Goal: Transaction & Acquisition: Register for event/course

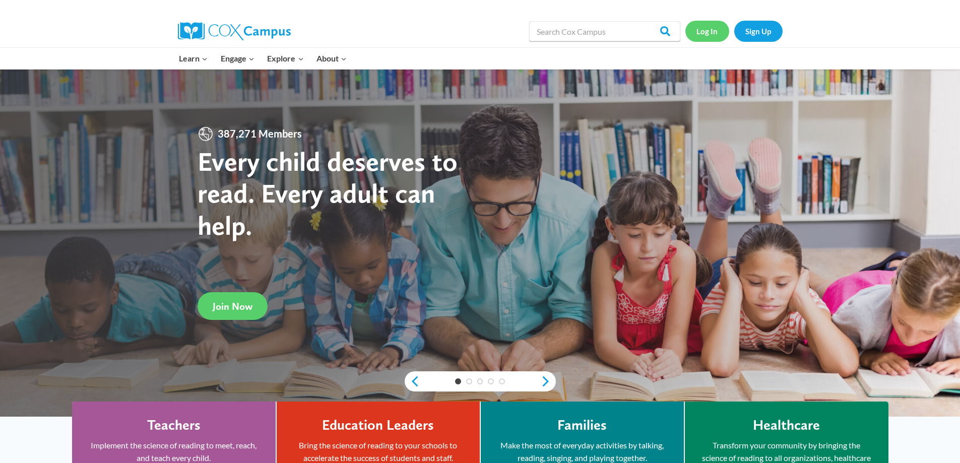
click at [710, 38] on link "Log In" at bounding box center [707, 31] width 44 height 21
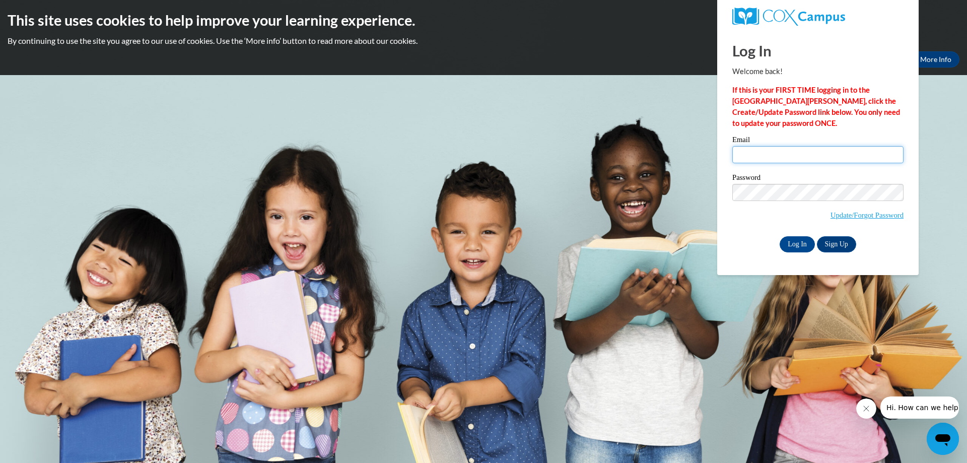
click at [746, 154] on input "Email" at bounding box center [818, 154] width 171 height 17
type input "[EMAIL_ADDRESS][DOMAIN_NAME]"
click at [802, 247] on input "Log In" at bounding box center [797, 244] width 35 height 16
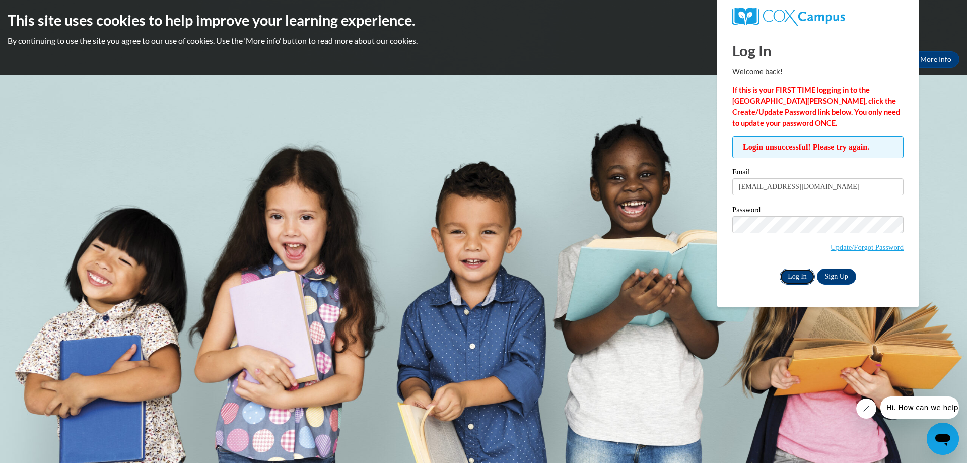
click at [790, 272] on input "Log In" at bounding box center [797, 277] width 35 height 16
click at [760, 281] on div "Log In Sign Up" at bounding box center [818, 277] width 171 height 16
click at [789, 274] on input "Log In" at bounding box center [797, 277] width 35 height 16
click at [845, 248] on link "Update/Forgot Password" at bounding box center [867, 247] width 73 height 8
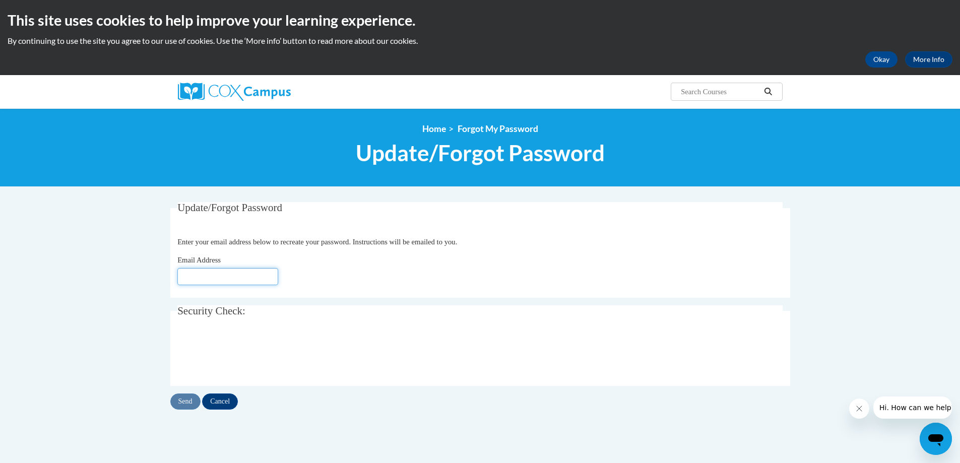
click at [221, 279] on input "Email Address" at bounding box center [227, 276] width 101 height 17
type input "[EMAIL_ADDRESS][DOMAIN_NAME]"
click at [187, 396] on input "Send" at bounding box center [185, 402] width 30 height 16
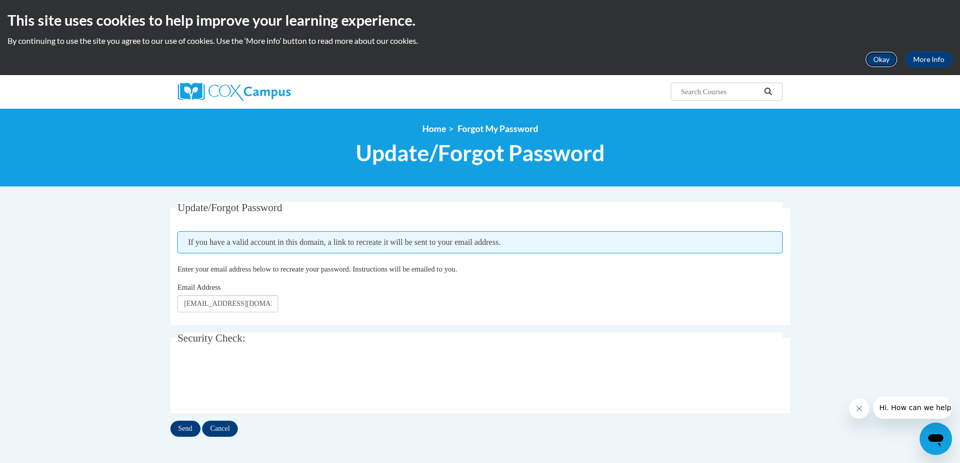
click at [887, 55] on button "Okay" at bounding box center [881, 59] width 32 height 16
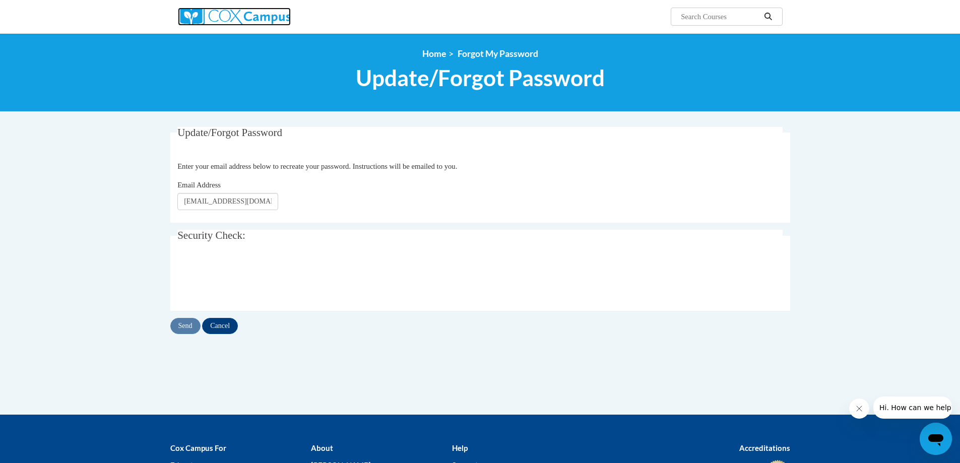
click at [255, 13] on img at bounding box center [234, 17] width 113 height 18
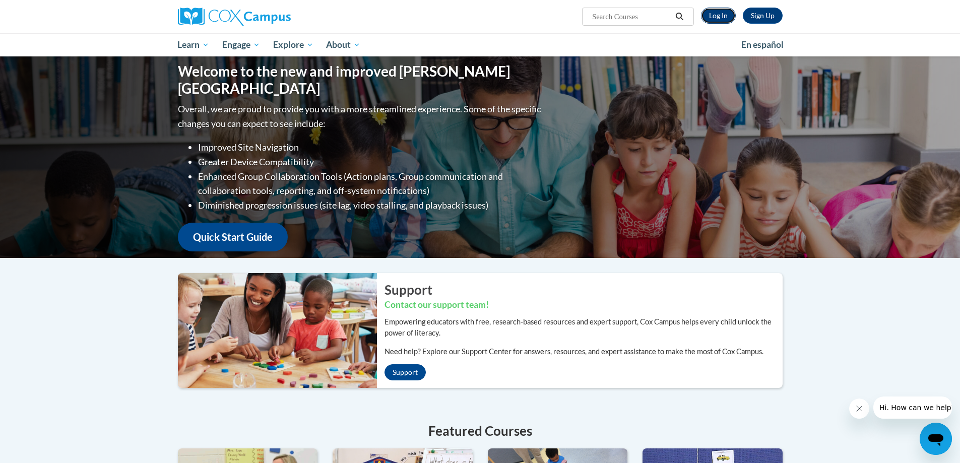
click at [711, 8] on link "Log In" at bounding box center [718, 16] width 35 height 16
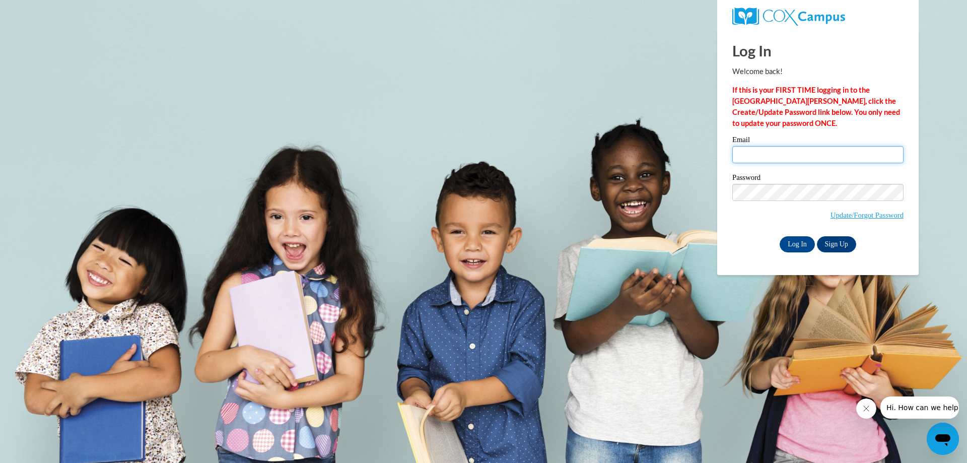
click at [766, 154] on input "Email" at bounding box center [818, 154] width 171 height 17
type input "[EMAIL_ADDRESS][DOMAIN_NAME]"
click at [360, 230] on body "Log In Welcome back! If this is your FIRST TIME logging in to the NEW Cox Campu…" at bounding box center [483, 231] width 967 height 463
click at [754, 248] on div "Log In Sign Up" at bounding box center [818, 244] width 171 height 16
click at [785, 248] on input "Log In" at bounding box center [797, 244] width 35 height 16
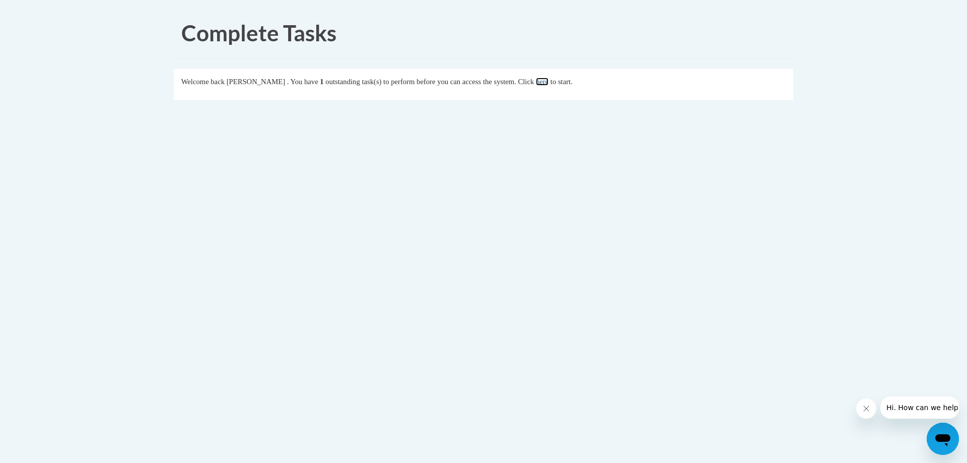
click at [549, 79] on link "here" at bounding box center [542, 82] width 13 height 8
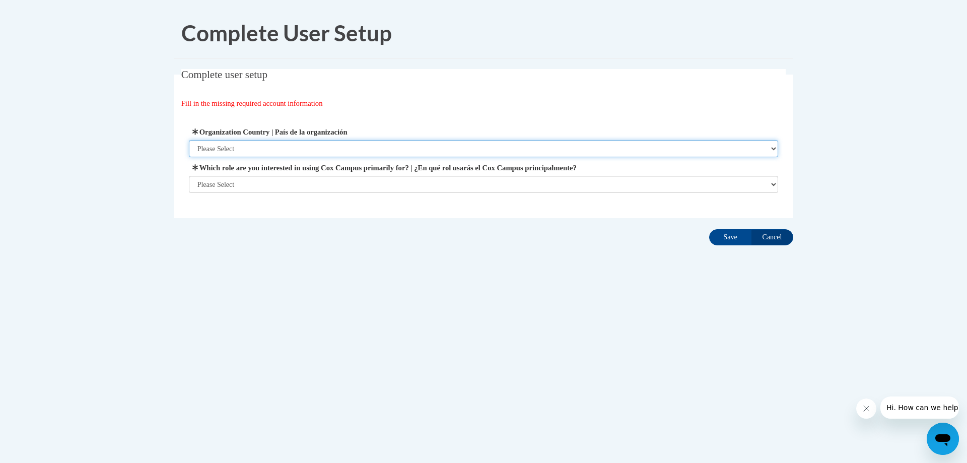
click at [705, 145] on select "Please Select United States | Estados Unidos Outside of the United States | Fue…" at bounding box center [484, 148] width 590 height 17
select select "ad49bcad-a171-4b2e-b99c-48b446064914"
click at [189, 140] on select "Please Select United States | Estados Unidos Outside of the United States | Fue…" at bounding box center [484, 148] width 590 height 17
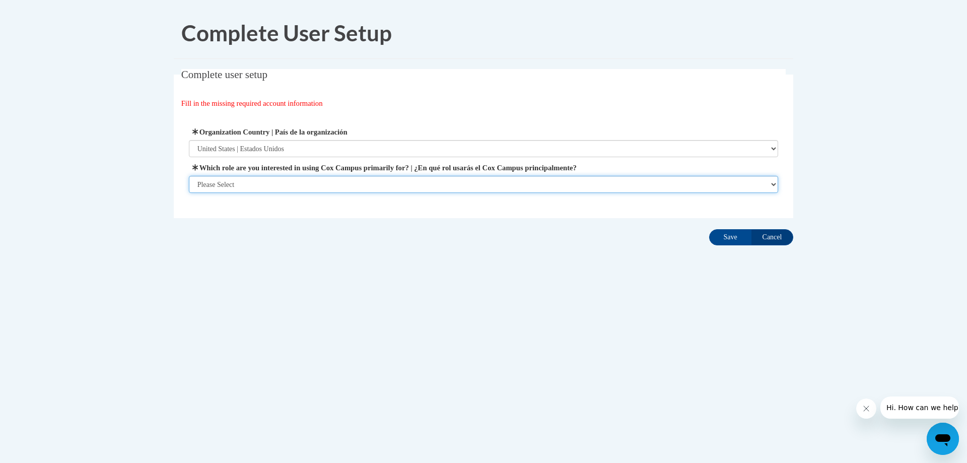
click at [305, 180] on select "Please Select College/University | Colegio/Universidad Community/Nonprofit Part…" at bounding box center [484, 184] width 590 height 17
select select "fbf2d438-af2f-41f8-98f1-81c410e29de3"
click at [189, 193] on select "Please Select College/University | Colegio/Universidad Community/Nonprofit Part…" at bounding box center [484, 184] width 590 height 17
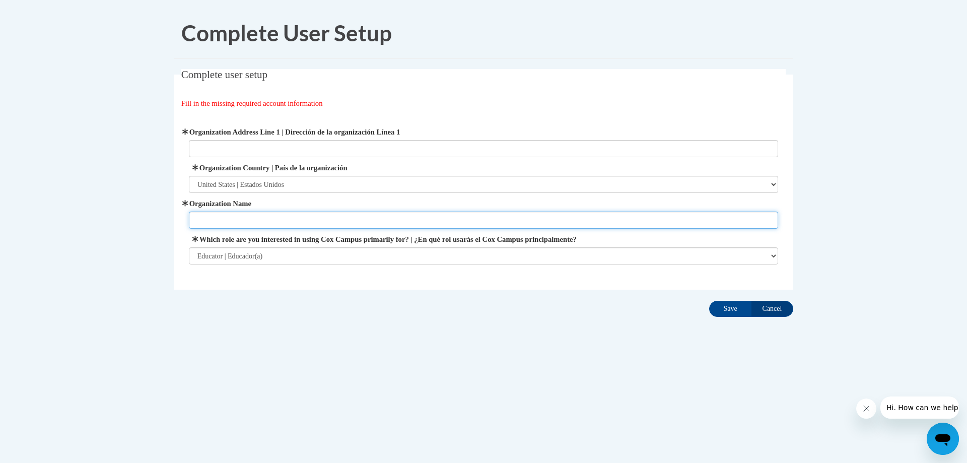
click at [270, 227] on input "Organization Name" at bounding box center [484, 220] width 590 height 17
type input "Lancaster Fairfield Community Action Head Start"
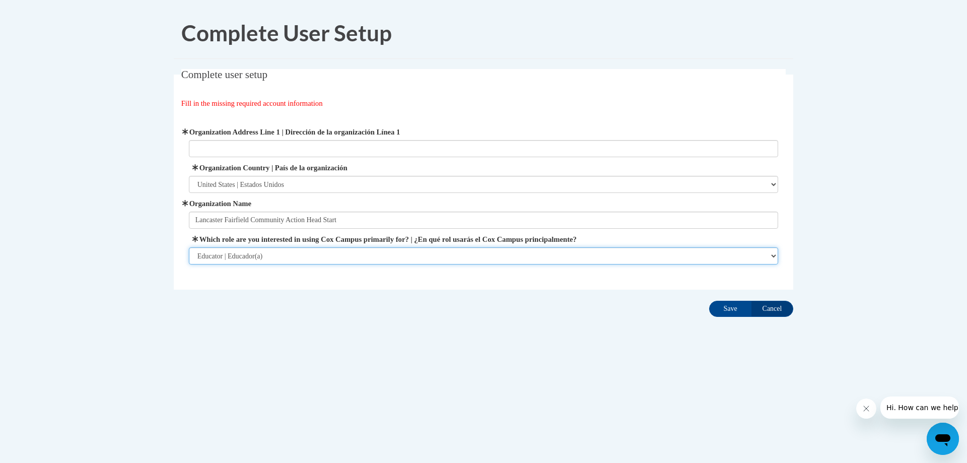
click at [723, 263] on select "Please Select College/University | Colegio/Universidad Community/Nonprofit Part…" at bounding box center [484, 255] width 590 height 17
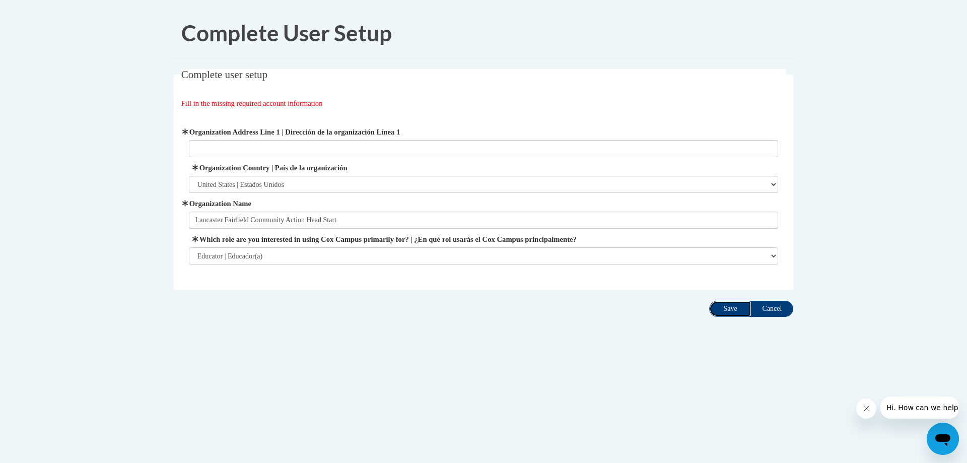
click at [725, 306] on input "Save" at bounding box center [730, 309] width 42 height 16
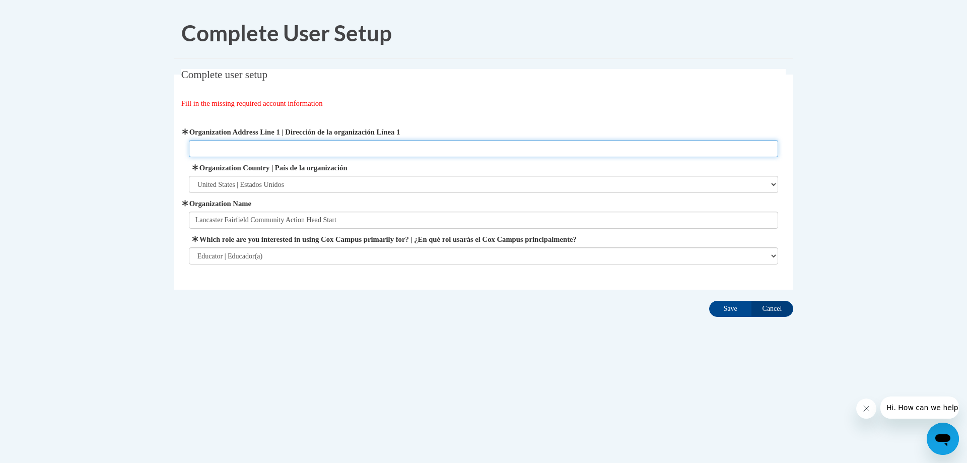
click at [265, 153] on input "Organization Address Line 1 | Dirección de la organización Línea 1" at bounding box center [484, 148] width 590 height 17
type input "2240 W Fair Ave"
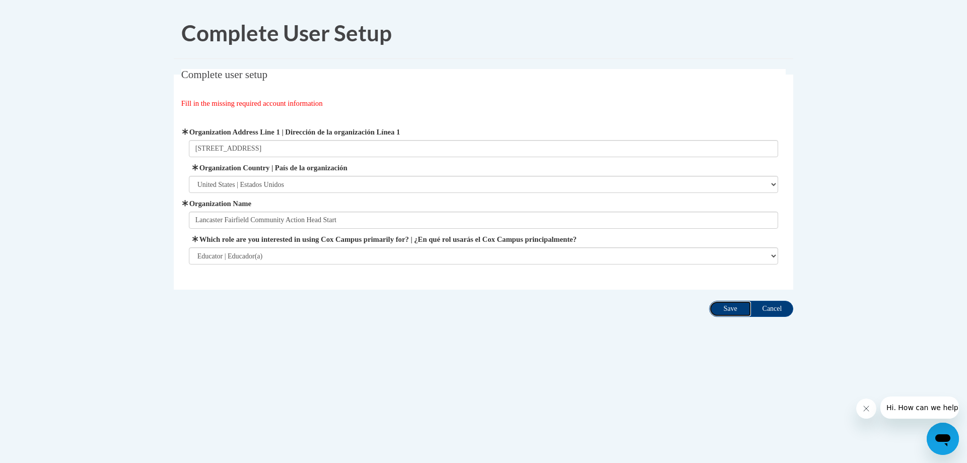
click at [734, 303] on input "Save" at bounding box center [730, 309] width 42 height 16
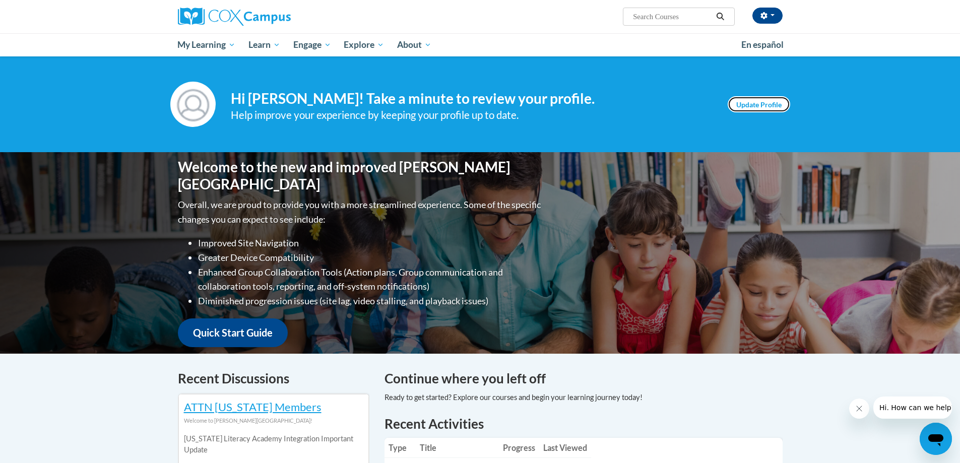
click at [760, 101] on link "Update Profile" at bounding box center [759, 104] width 62 height 16
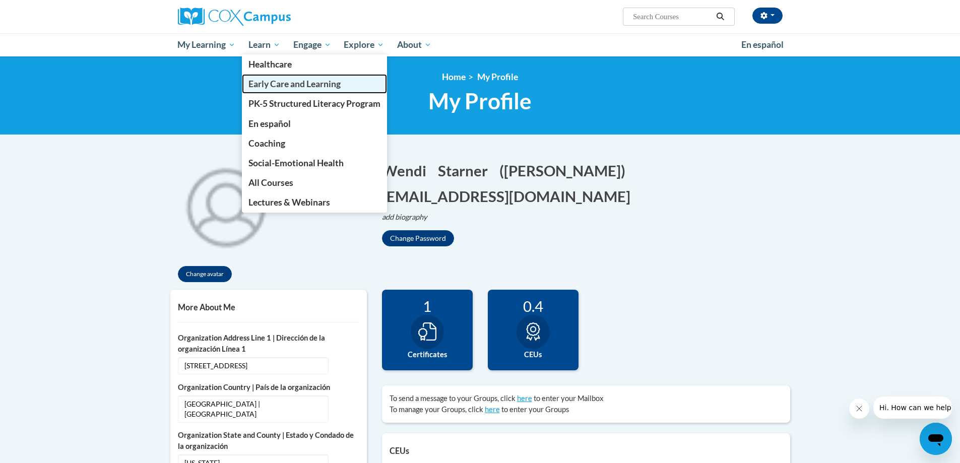
click at [268, 88] on span "Early Care and Learning" at bounding box center [294, 84] width 92 height 11
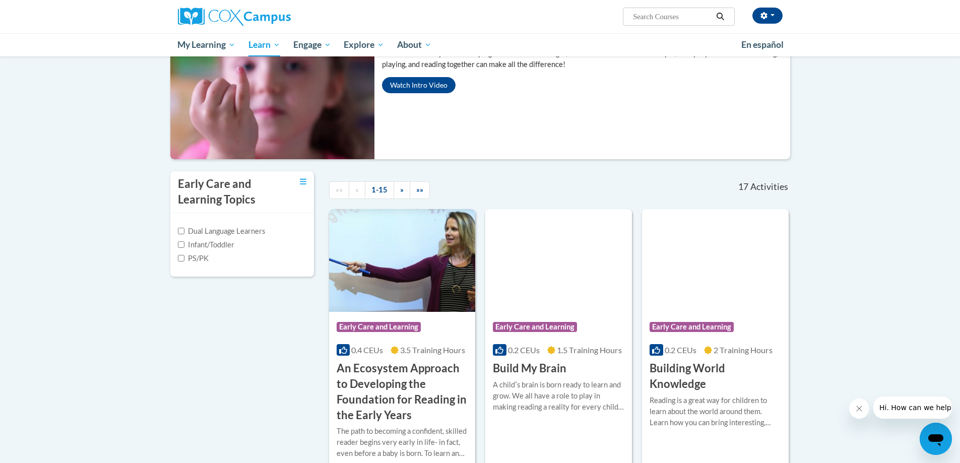
scroll to position [252, 0]
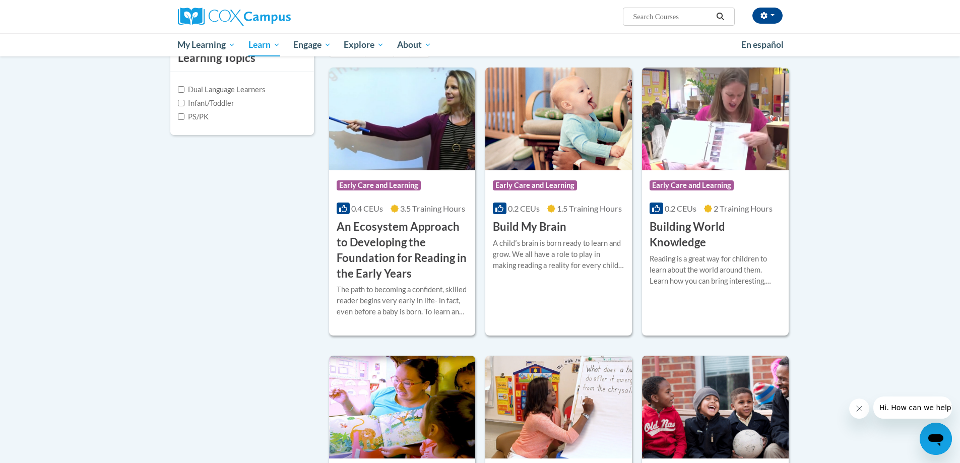
click at [184, 115] on label "PS/PK" at bounding box center [193, 116] width 31 height 11
click at [184, 115] on input "PS/PK" at bounding box center [181, 116] width 7 height 7
checkbox input "true"
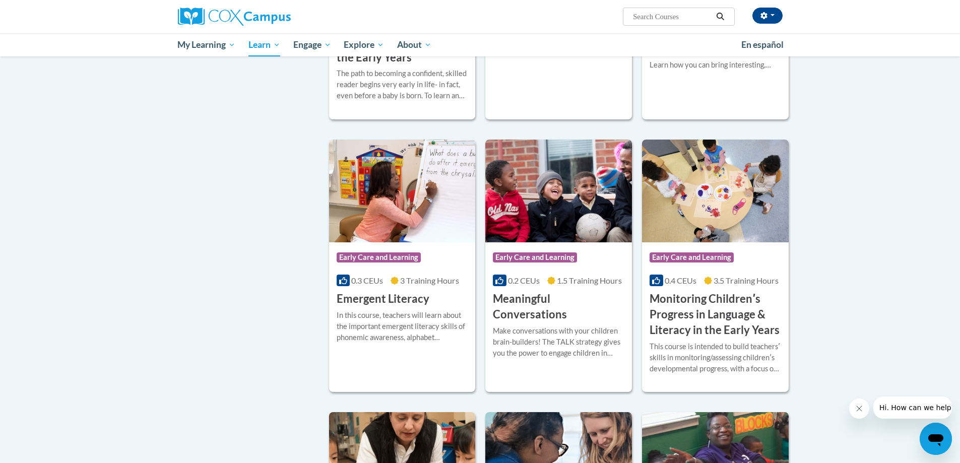
scroll to position [210, 0]
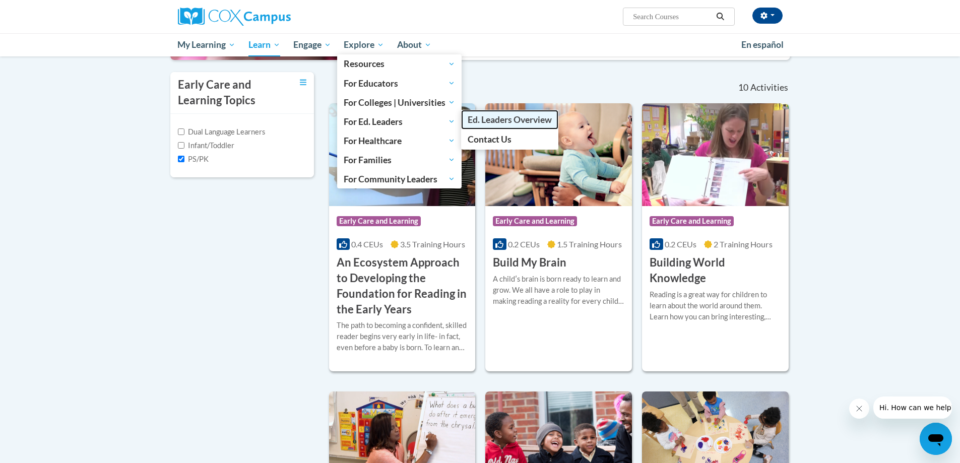
click at [494, 118] on span "Ed. Leaders Overview" at bounding box center [510, 119] width 84 height 11
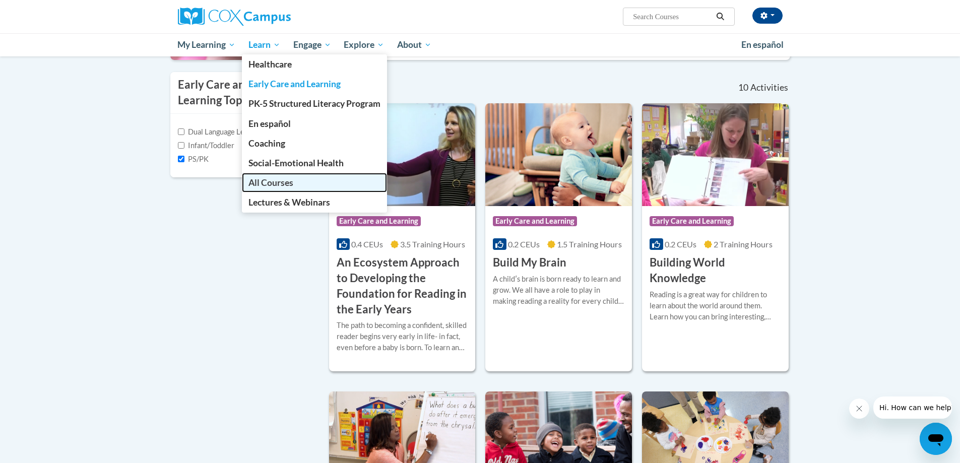
click at [277, 180] on span "All Courses" at bounding box center [270, 182] width 45 height 11
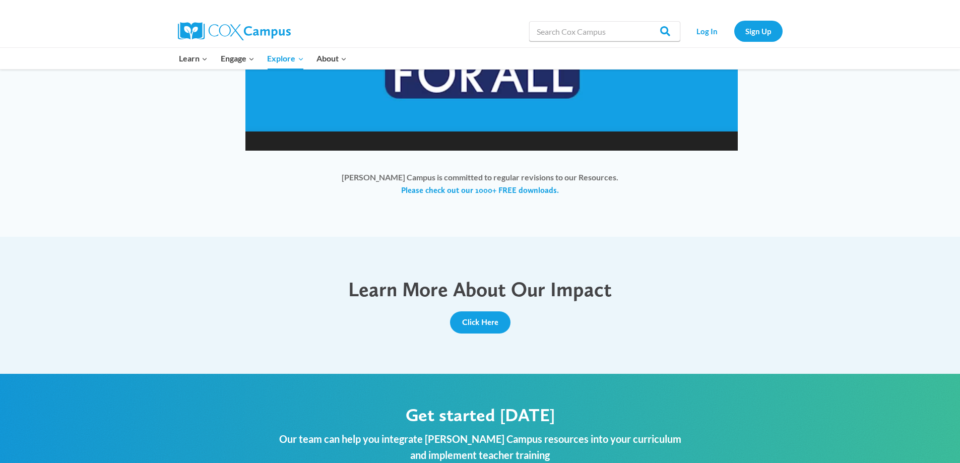
scroll to position [893, 0]
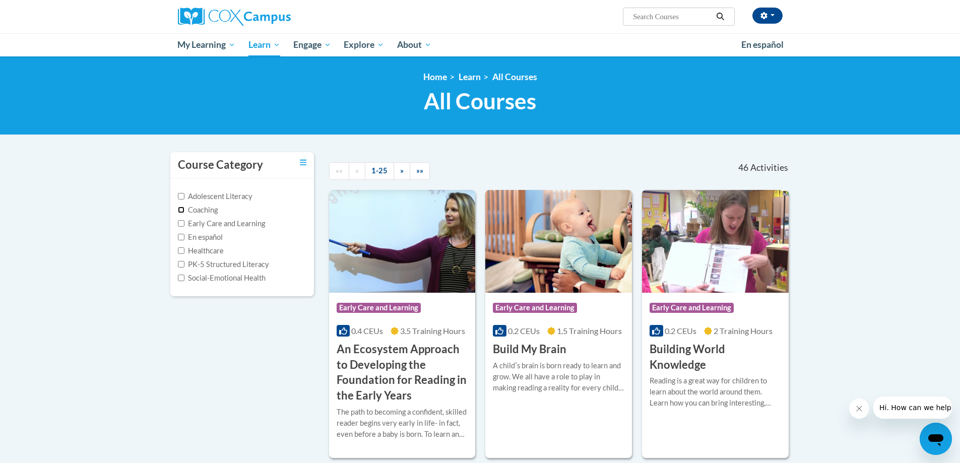
click at [178, 209] on input "Coaching" at bounding box center [181, 210] width 7 height 7
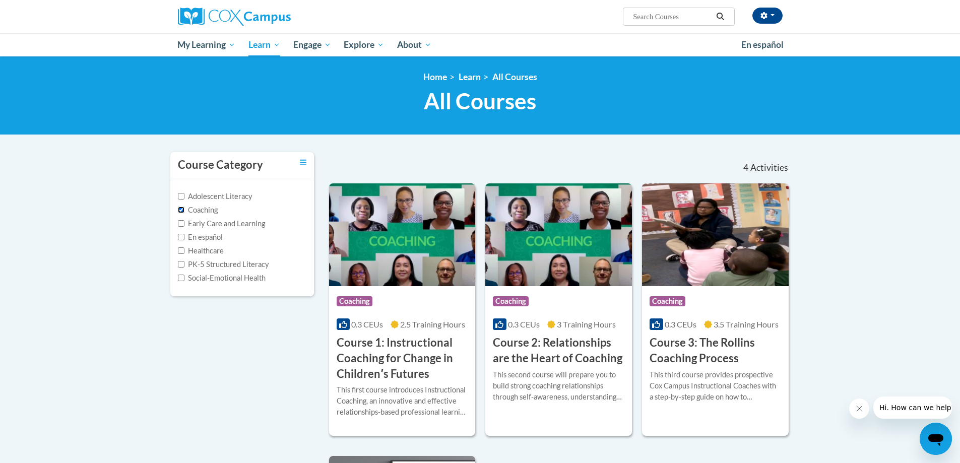
click at [181, 209] on input "Coaching" at bounding box center [181, 210] width 7 height 7
checkbox input "false"
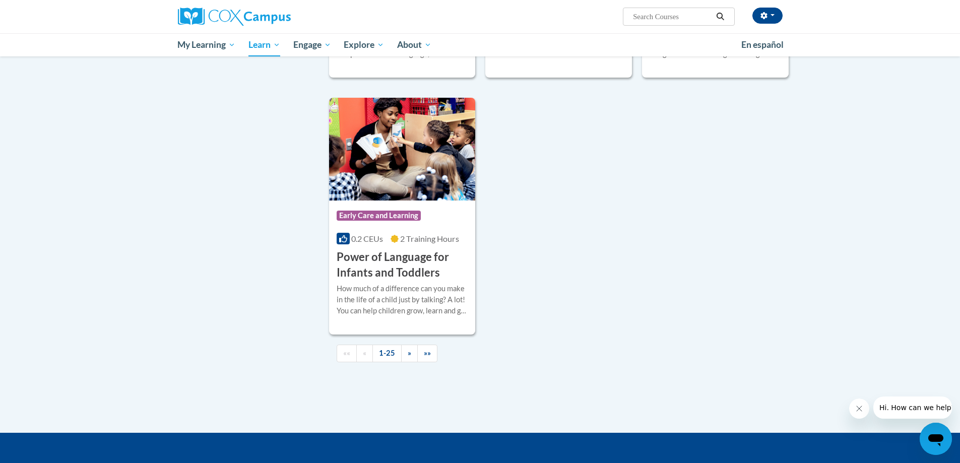
scroll to position [2267, 0]
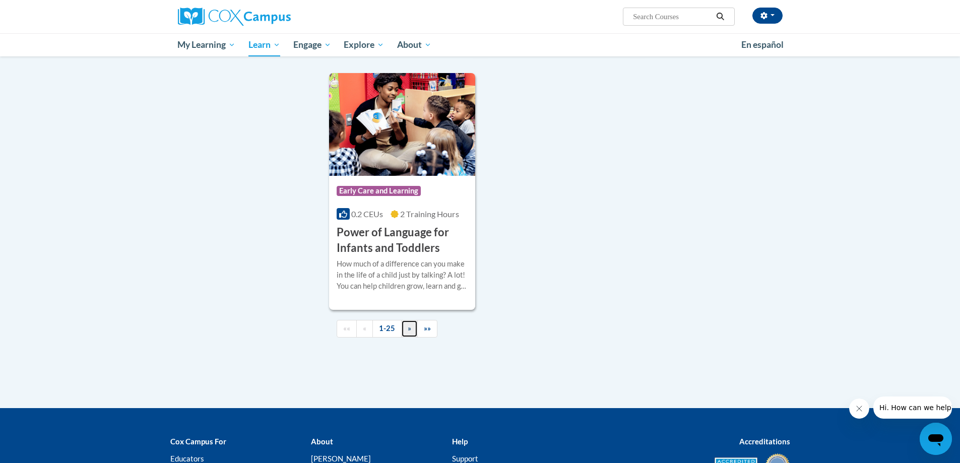
click at [409, 333] on span "»" at bounding box center [410, 328] width 4 height 9
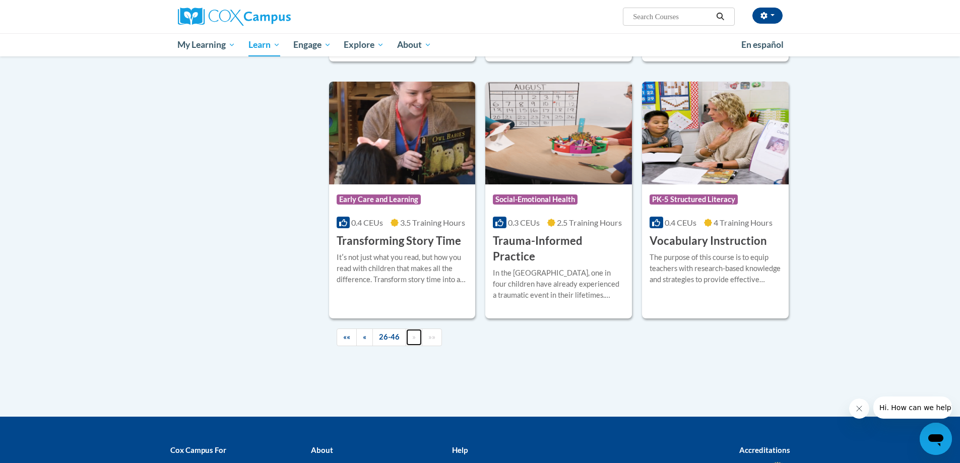
scroll to position [1713, 0]
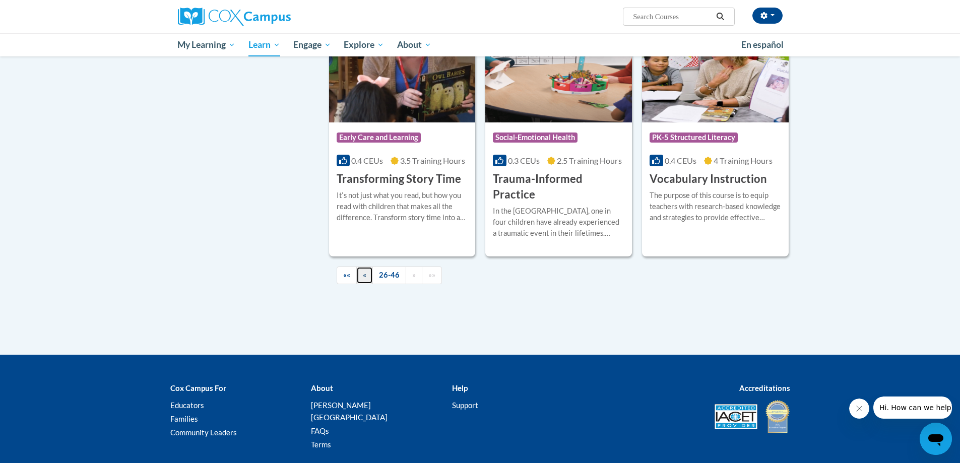
click at [364, 271] on span "«" at bounding box center [365, 275] width 4 height 9
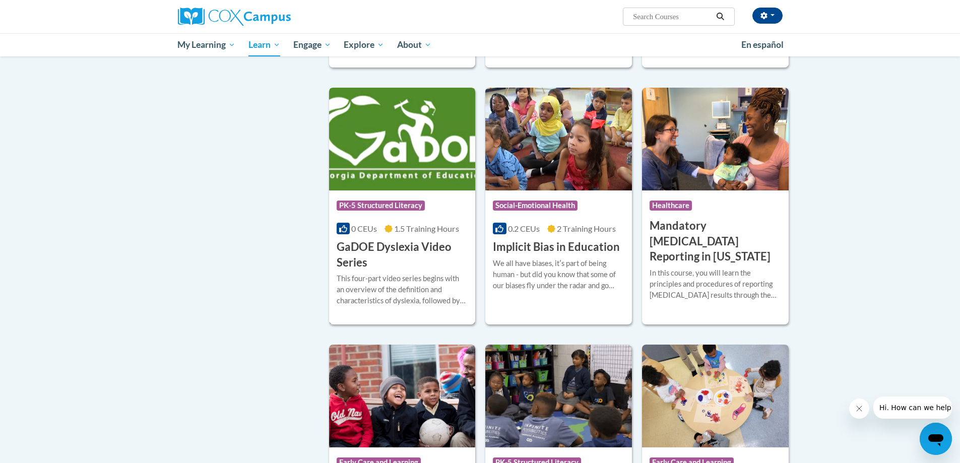
scroll to position [1209, 0]
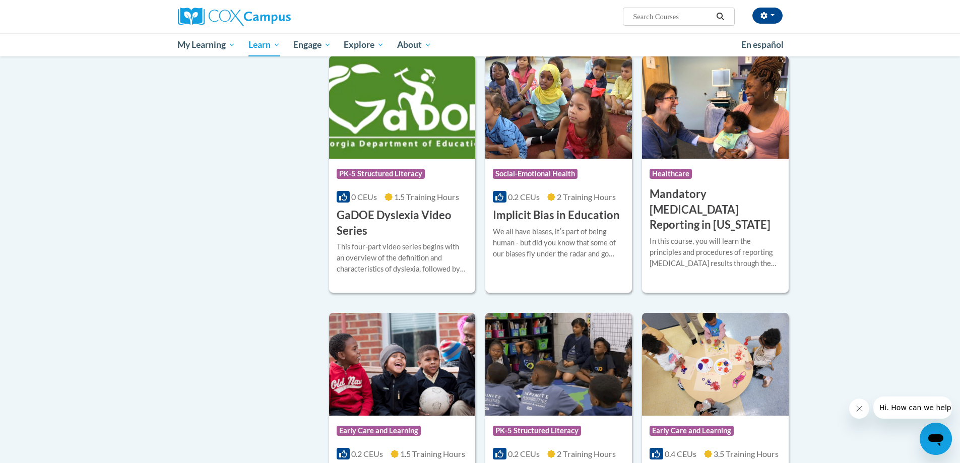
click at [532, 244] on div "We all have biases, itʹs part of being human - but did you know that some of ou…" at bounding box center [559, 242] width 132 height 33
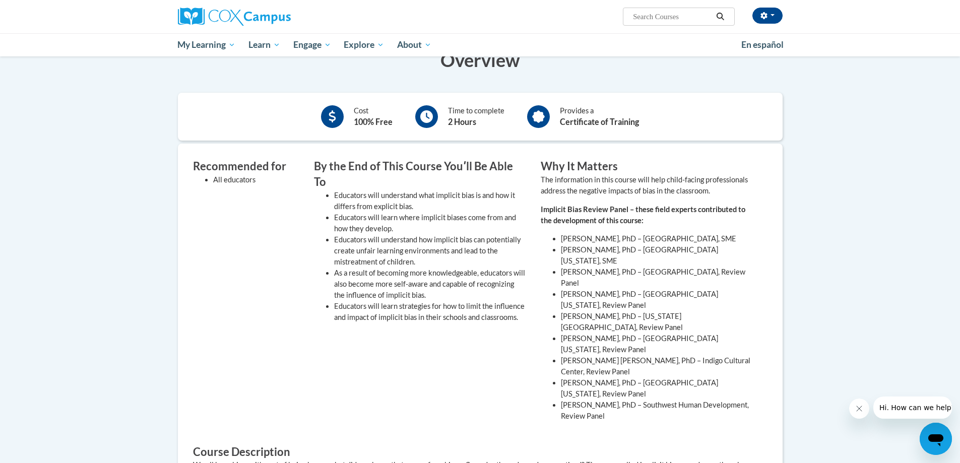
scroll to position [151, 0]
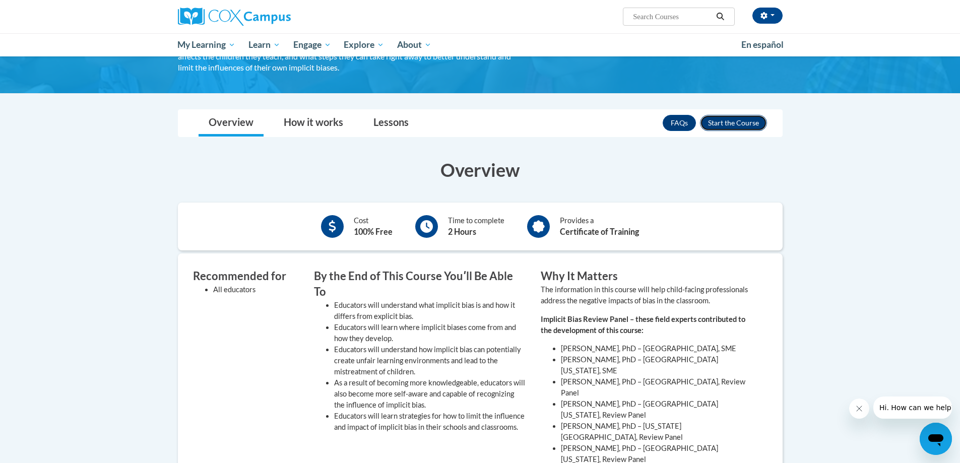
click at [720, 116] on button "Enroll" at bounding box center [733, 123] width 67 height 16
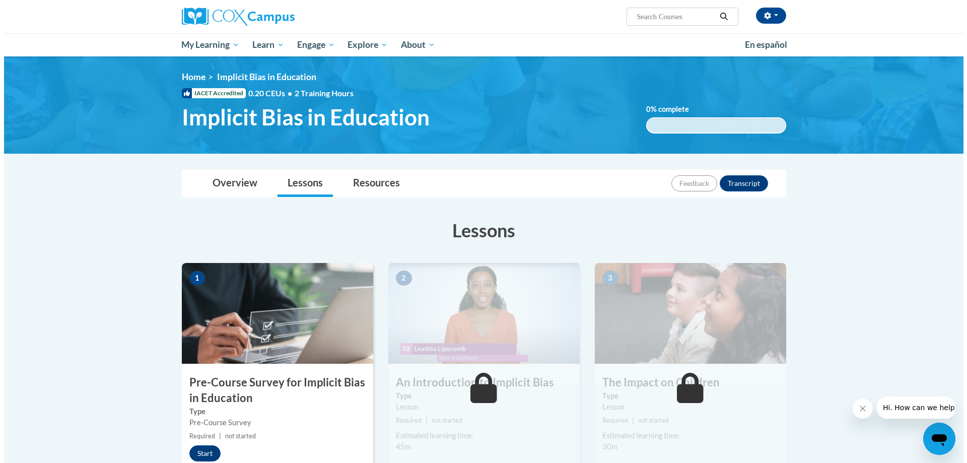
scroll to position [202, 0]
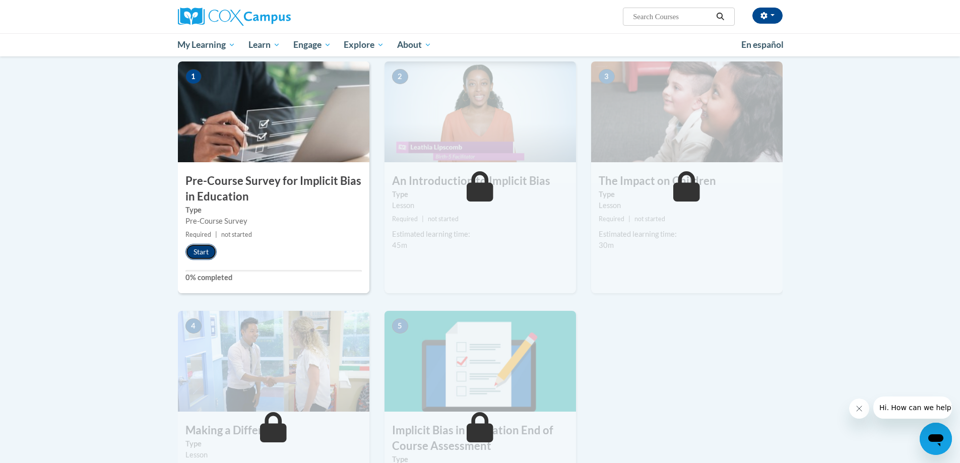
click at [191, 248] on button "Start" at bounding box center [200, 252] width 31 height 16
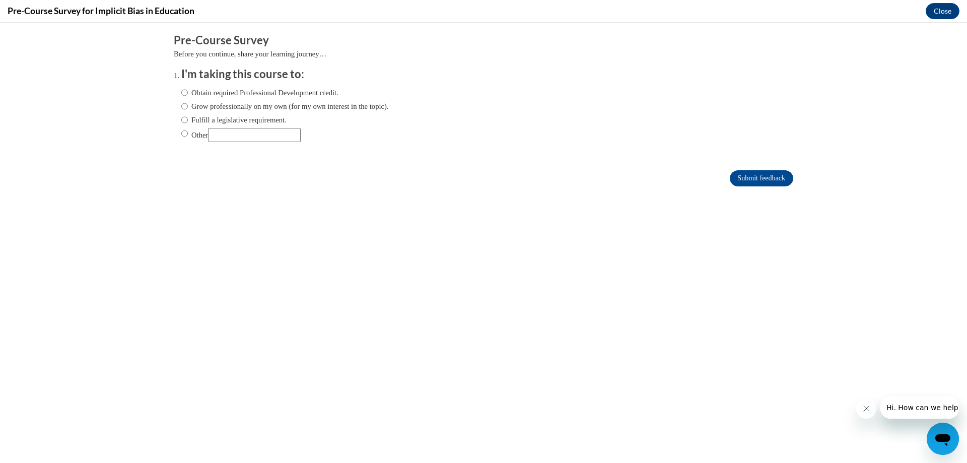
scroll to position [0, 0]
click at [181, 95] on input "Obtain required Professional Development credit." at bounding box center [184, 92] width 7 height 11
radio input "true"
click at [748, 173] on input "Submit feedback" at bounding box center [761, 178] width 63 height 16
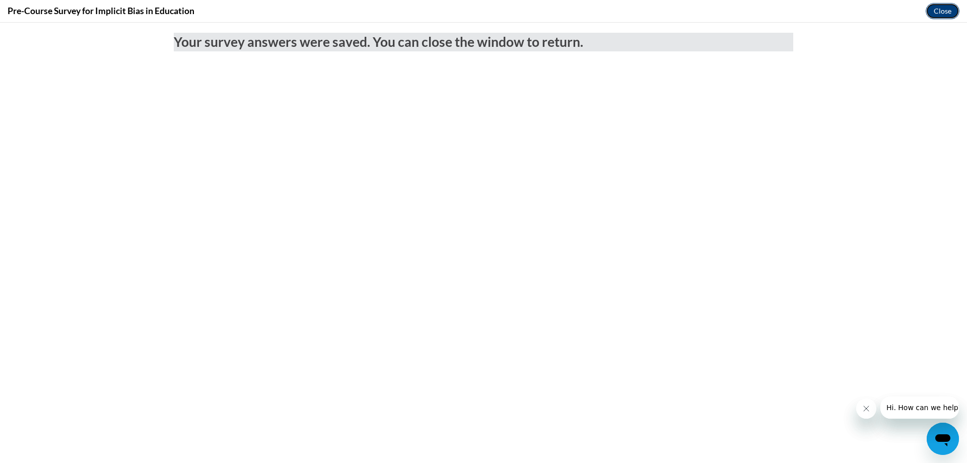
click at [938, 17] on button "Close" at bounding box center [943, 11] width 34 height 16
